Goal: Task Accomplishment & Management: Manage account settings

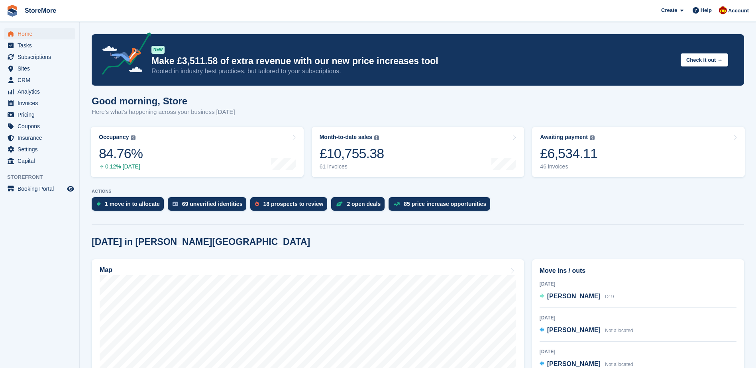
scroll to position [40, 0]
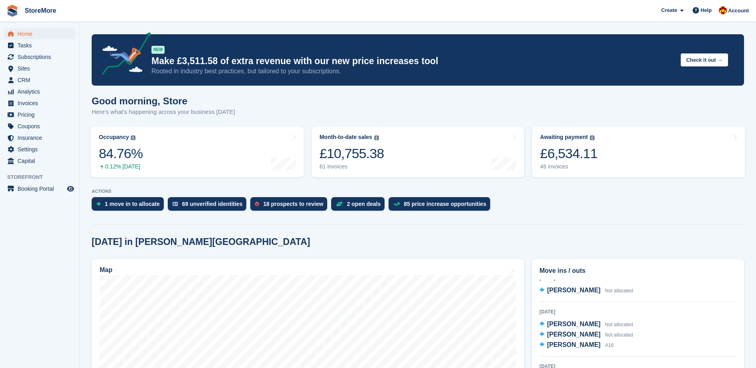
click at [420, 244] on div "Today in Clough Road" at bounding box center [418, 242] width 653 height 11
click at [741, 18] on div "Create Subscription Invoice Contact Deal Discount Page Help Chat Support Submit…" at bounding box center [705, 11] width 95 height 22
click at [741, 14] on span "Account" at bounding box center [738, 11] width 21 height 8
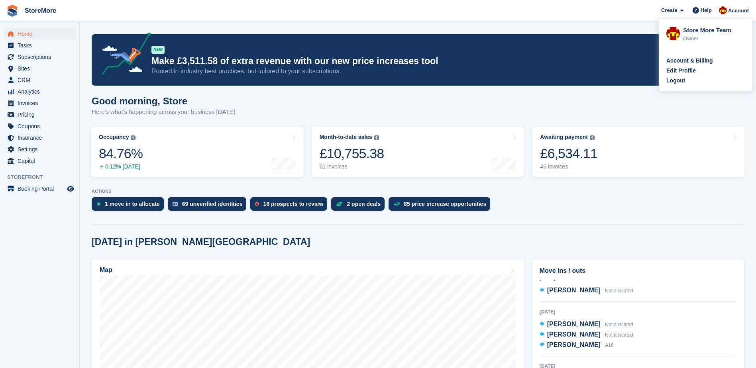
click at [672, 87] on div "Account & Billing Edit Profile Logout" at bounding box center [706, 70] width 94 height 41
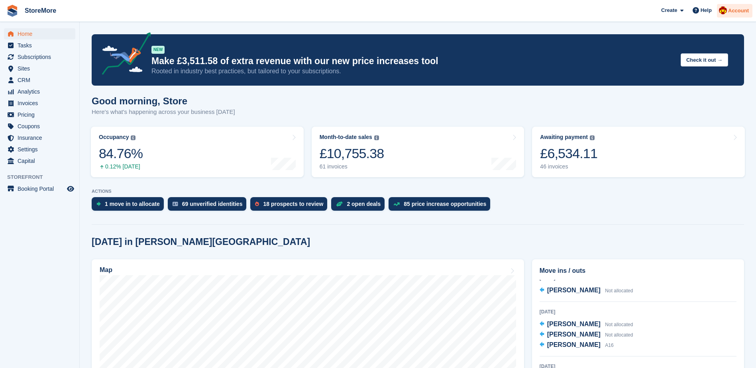
click at [737, 16] on div "Account" at bounding box center [734, 11] width 35 height 14
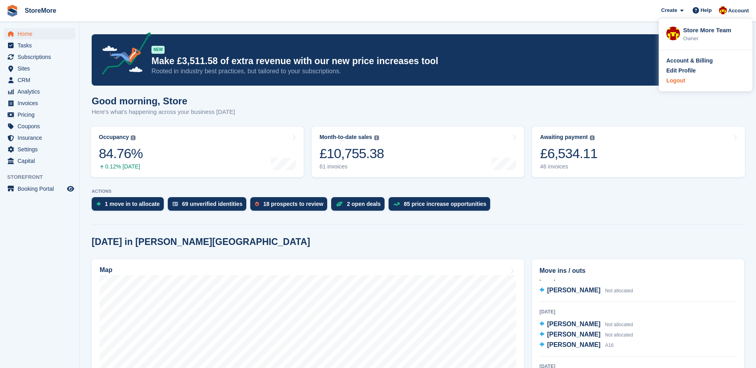
click at [675, 81] on div "Logout" at bounding box center [676, 81] width 19 height 8
